Goal: Check status: Check status

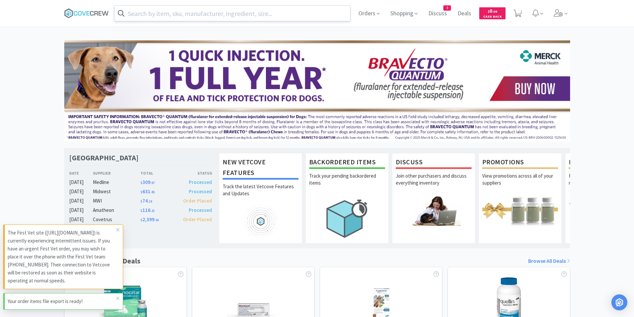
click at [248, 12] on input "text" at bounding box center [232, 13] width 236 height 15
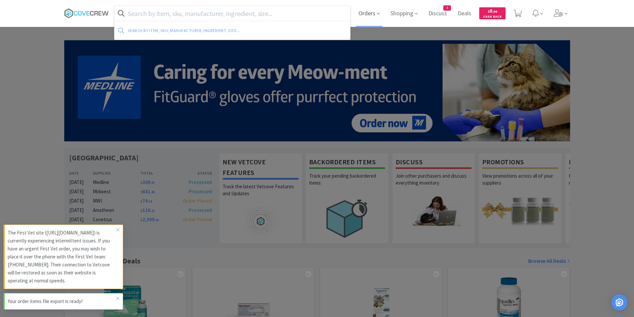
click at [364, 14] on span "Orders" at bounding box center [369, 13] width 27 height 27
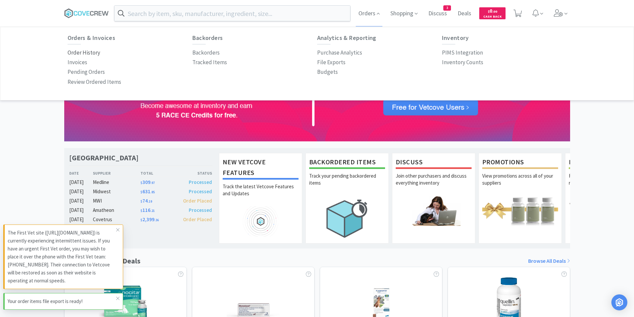
click at [86, 52] on p "Order History" at bounding box center [84, 52] width 33 height 9
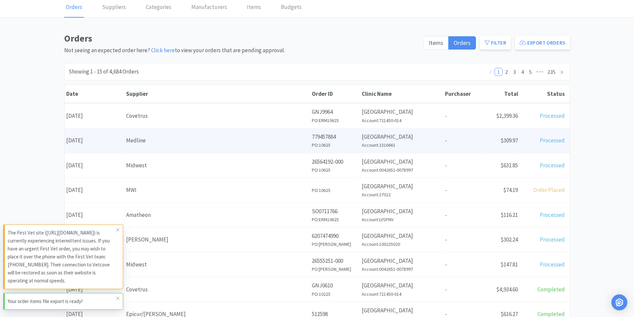
scroll to position [166, 0]
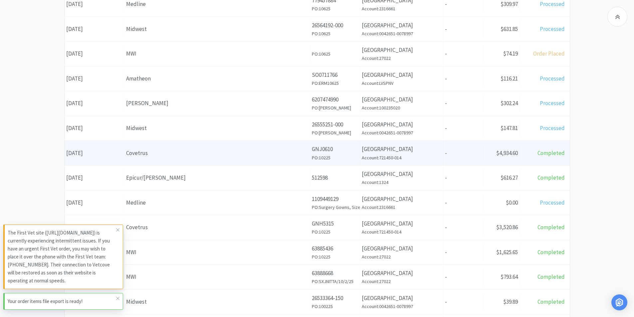
click at [159, 156] on div "Covetrus" at bounding box center [217, 153] width 182 height 9
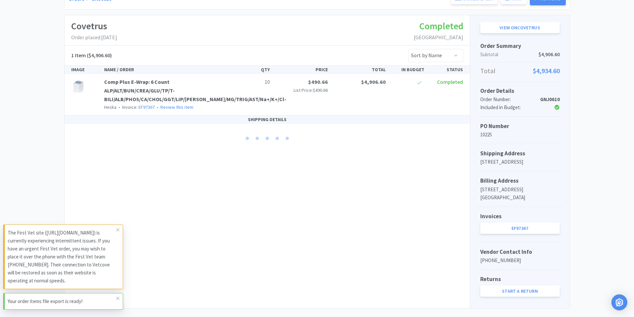
scroll to position [100, 0]
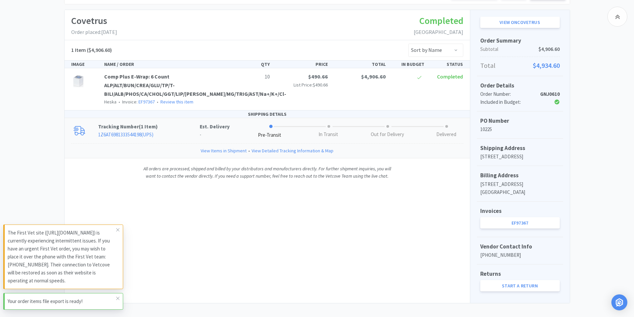
click at [130, 135] on link "1Z6AT6981333544198 ( UPS )" at bounding box center [125, 134] width 55 height 6
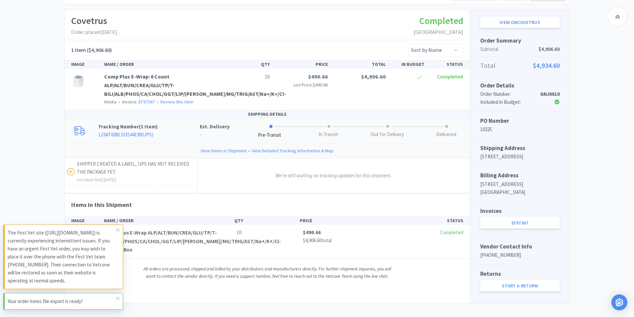
click at [140, 135] on link "1Z6AT6981333544198 ( UPS )" at bounding box center [125, 134] width 55 height 6
